Goal: Information Seeking & Learning: Learn about a topic

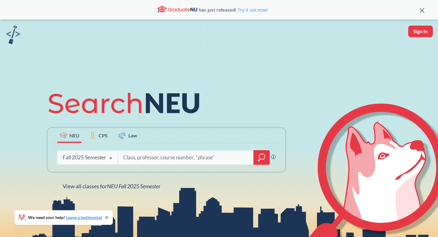
click at [140, 158] on input "search" at bounding box center [186, 157] width 127 height 13
type input "CS"
click at [258, 149] on div "CS Phrase search guarantees the exact search appears in the results. Ex. If you…" at bounding box center [166, 157] width 238 height 29
click at [258, 157] on icon "magnifying glass" at bounding box center [261, 157] width 7 height 9
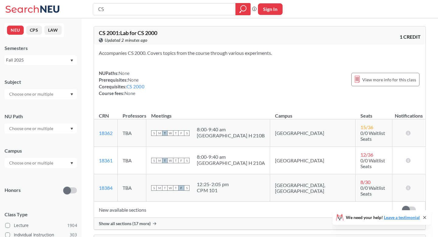
click at [26, 148] on div "Campus" at bounding box center [41, 150] width 72 height 7
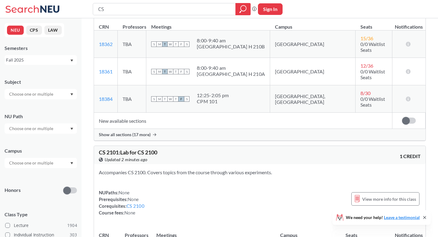
click at [53, 129] on input "text" at bounding box center [31, 128] width 51 height 7
click at [60, 113] on div "NU Path" at bounding box center [41, 120] width 72 height 27
click at [47, 166] on div at bounding box center [41, 163] width 72 height 10
click at [47, 192] on div "Online ( 686 )" at bounding box center [42, 193] width 69 height 7
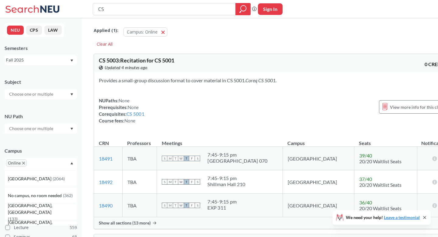
click at [52, 88] on div "Subject" at bounding box center [41, 85] width 72 height 27
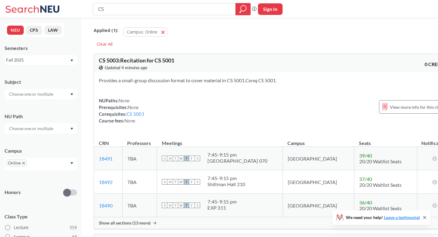
click at [51, 93] on input "text" at bounding box center [31, 93] width 51 height 7
click at [36, 125] on p "Computer Science" at bounding box center [42, 128] width 69 height 6
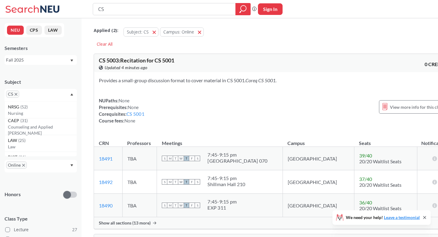
click at [47, 74] on div "Subject CS NRSG ( 52 ) Nursing CAEP ( 31 ) Counseling and Applied Ed Psyc LAW (…" at bounding box center [41, 86] width 72 height 29
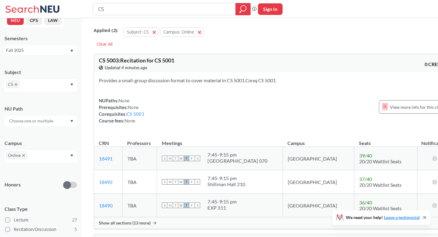
scroll to position [12, 0]
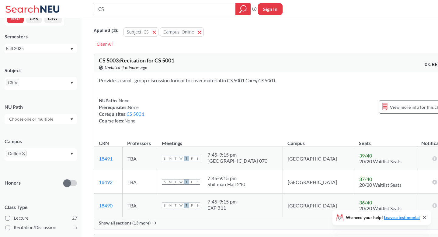
click at [51, 120] on input "text" at bounding box center [31, 118] width 51 height 7
click at [48, 101] on div "NU Path" at bounding box center [41, 110] width 72 height 27
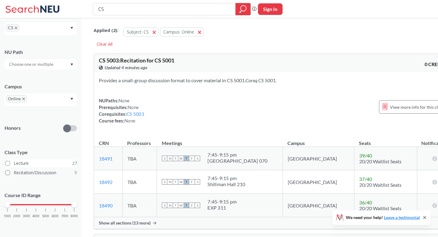
click at [36, 162] on label "Lecture 27" at bounding box center [41, 163] width 72 height 8
click at [19, 162] on input "Lecture 27" at bounding box center [16, 162] width 5 height 5
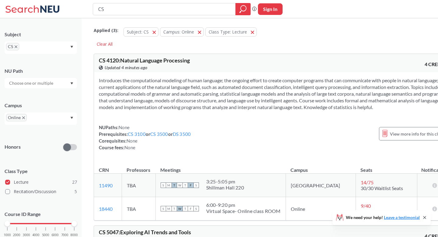
scroll to position [66, 0]
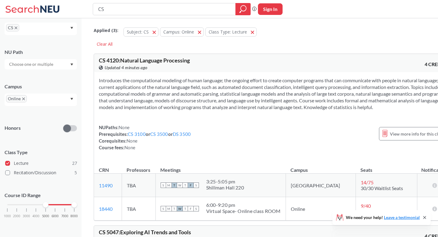
drag, startPoint x: 8, startPoint y: 203, endPoint x: 42, endPoint y: 204, distance: 34.7
click at [42, 204] on div "1000 2000 3000 4000 5000 6000 7000 8000" at bounding box center [40, 204] width 67 height 4
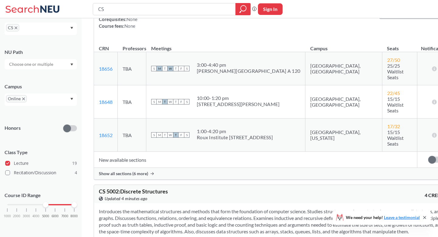
scroll to position [571, 0]
click at [137, 170] on span "Show all sections (6 more)" at bounding box center [123, 172] width 49 height 5
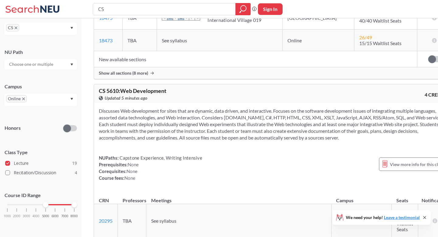
scroll to position [1094, 0]
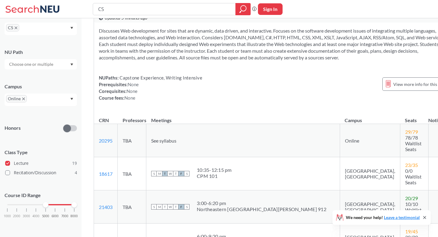
scroll to position [1170, 0]
drag, startPoint x: 153, startPoint y: 202, endPoint x: 188, endPoint y: 203, distance: 35.0
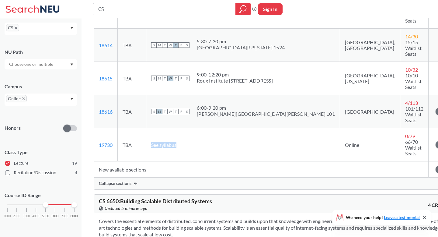
scroll to position [1399, 0]
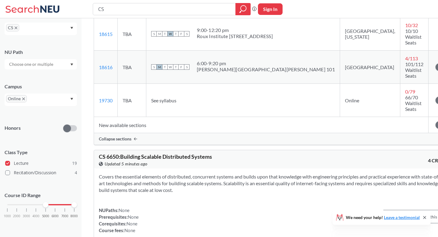
scroll to position [1391, 0]
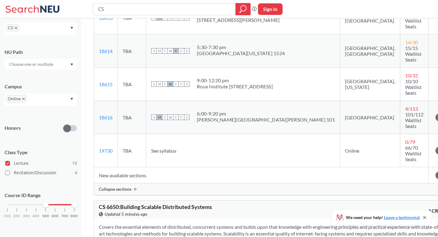
drag, startPoint x: 252, startPoint y: 63, endPoint x: 113, endPoint y: 52, distance: 139.5
click at [103, 223] on section "Covers the essential elements of distributed, concurrent systems and builds upo…" at bounding box center [275, 233] width 353 height 20
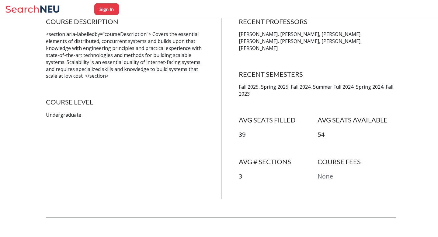
scroll to position [135, 0]
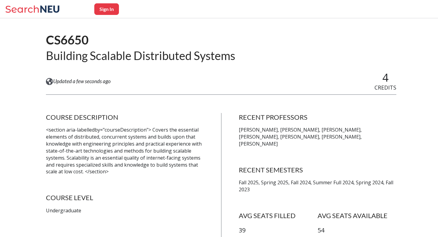
scroll to position [120, 0]
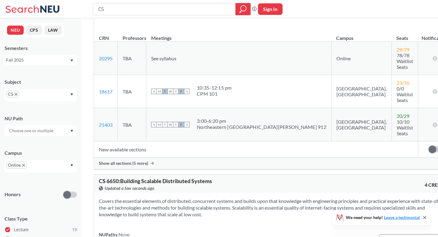
scroll to position [1159, 0]
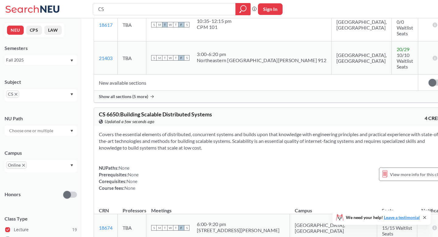
scroll to position [1118, 0]
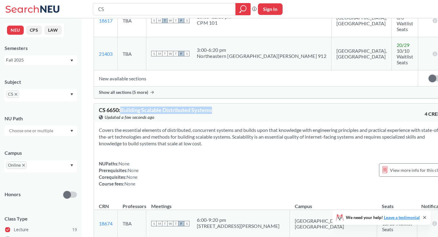
drag, startPoint x: 225, startPoint y: 34, endPoint x: 122, endPoint y: 35, distance: 102.8
click at [122, 107] on div "CS 6650 : Building Scalable Distributed Systems View this course on Banner. Upd…" at bounding box center [186, 113] width 175 height 13
copy span "Building Scalable Distributed Systems"
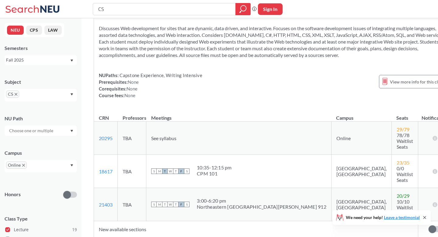
scroll to position [972, 0]
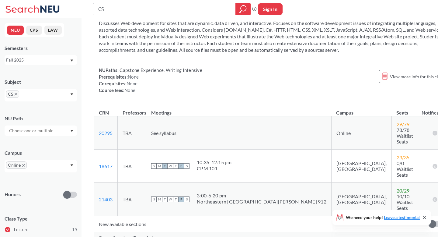
drag, startPoint x: 99, startPoint y: 178, endPoint x: 233, endPoint y: 180, distance: 134.5
copy span "CS 6650 : Building Scalable Distributed Systems"
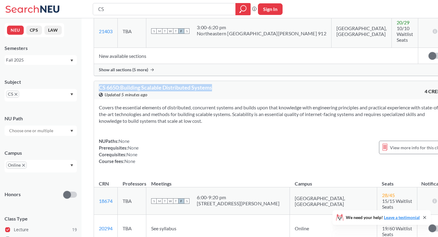
scroll to position [1136, 0]
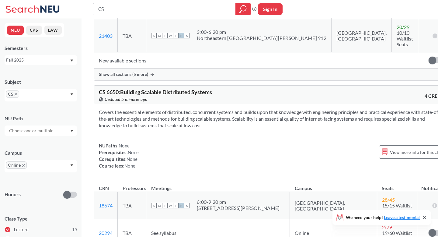
click at [294, 142] on div "NUPaths: None Prerequisites: None Corequisites: None Course fees: None View mor…" at bounding box center [274, 155] width 350 height 27
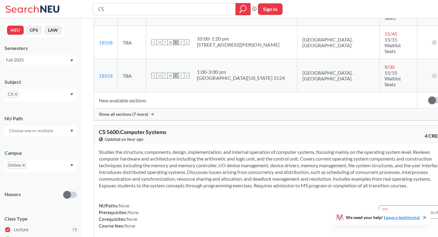
scroll to position [2364, 0]
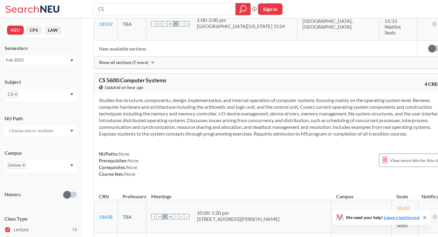
scroll to position [2470, 0]
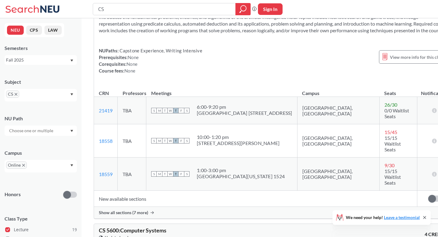
scroll to position [2232, 0]
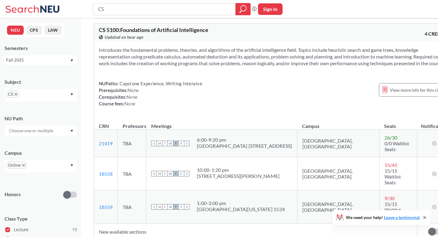
drag, startPoint x: 167, startPoint y: 92, endPoint x: 104, endPoint y: 88, distance: 62.5
copy span "CS 5600 : Computer Systems"
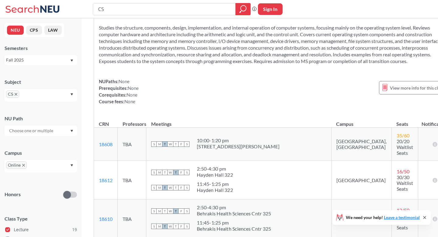
scroll to position [2483, 0]
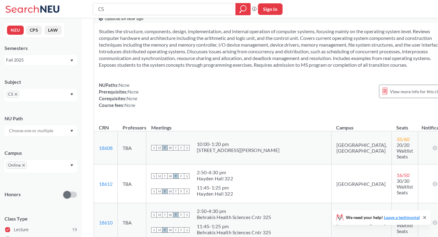
drag, startPoint x: 197, startPoint y: 124, endPoint x: 258, endPoint y: 126, distance: 61.2
drag, startPoint x: 271, startPoint y: 120, endPoint x: 362, endPoint y: 126, distance: 91.2
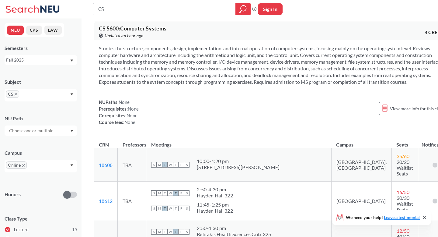
scroll to position [2471, 0]
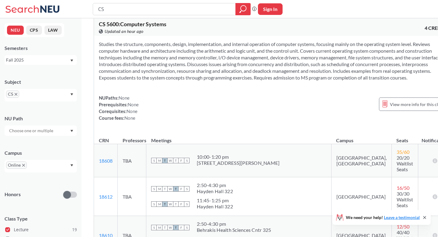
drag, startPoint x: 384, startPoint y: 140, endPoint x: 330, endPoint y: 132, distance: 53.8
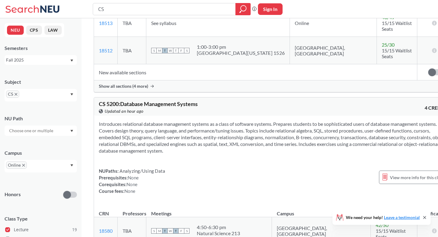
scroll to position [3817, 0]
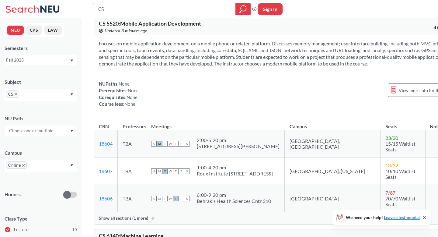
scroll to position [277, 0]
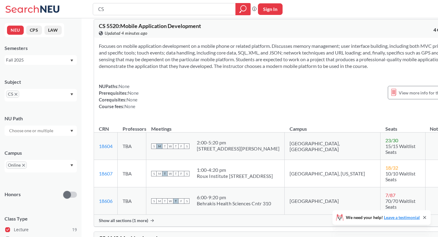
click at [141, 218] on span "Show all sections (1 more)" at bounding box center [123, 220] width 49 height 5
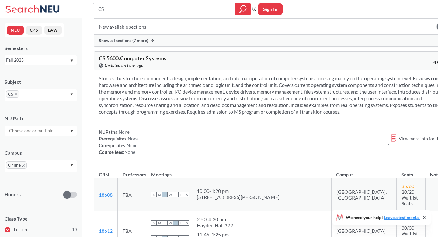
scroll to position [2475, 0]
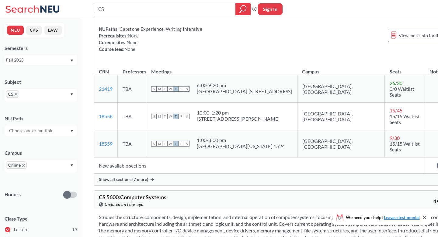
scroll to position [2305, 0]
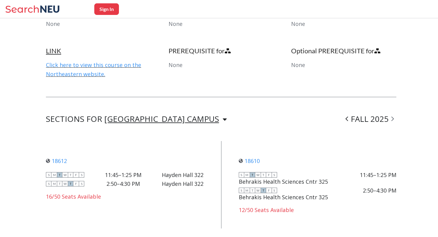
scroll to position [512, 0]
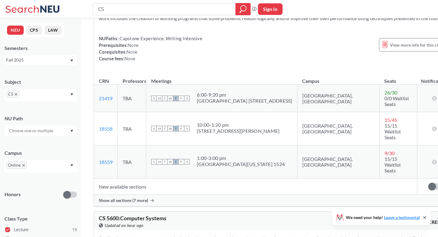
scroll to position [2444, 0]
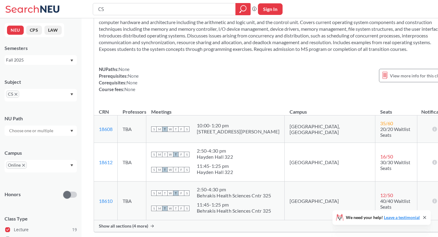
click at [134, 223] on span "Show all sections (4 more)" at bounding box center [123, 225] width 49 height 5
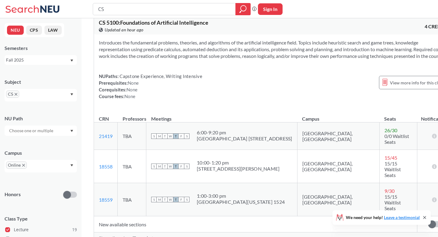
scroll to position [2199, 0]
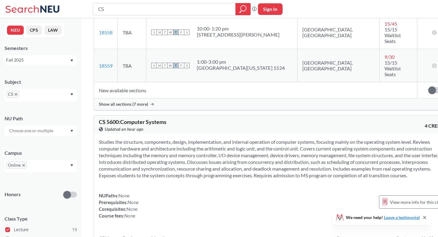
scroll to position [2367, 0]
